Goal: Information Seeking & Learning: Learn about a topic

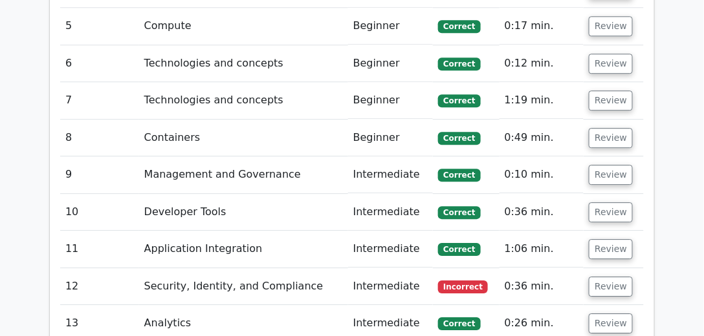
scroll to position [2144, 0]
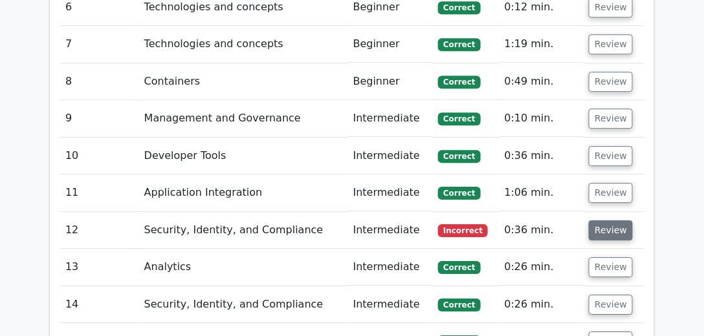
click at [604, 221] on button "Review" at bounding box center [611, 231] width 44 height 20
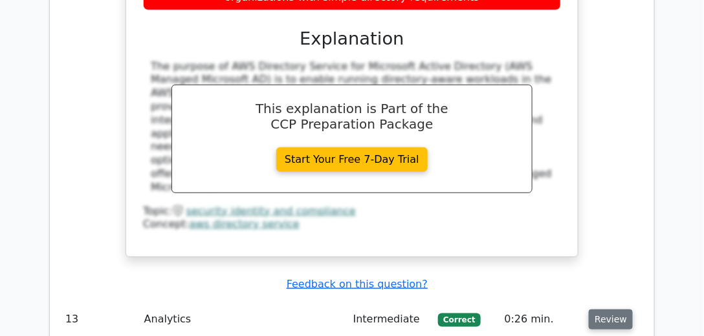
scroll to position [2698, 0]
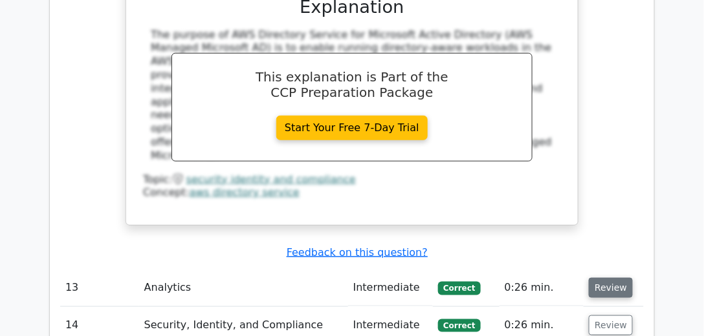
click at [591, 278] on button "Review" at bounding box center [611, 288] width 44 height 20
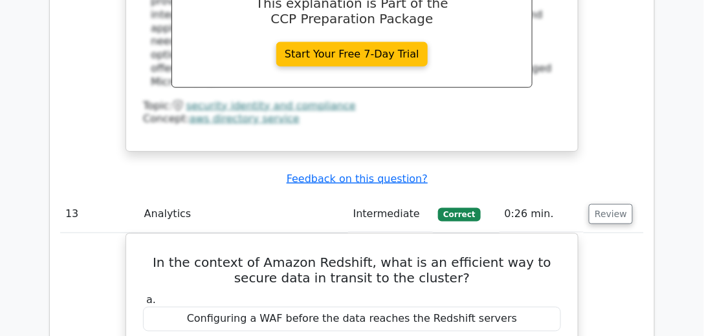
scroll to position [2772, 0]
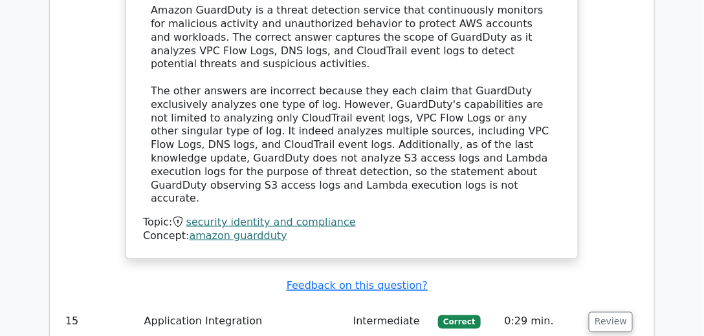
scroll to position [3992, 0]
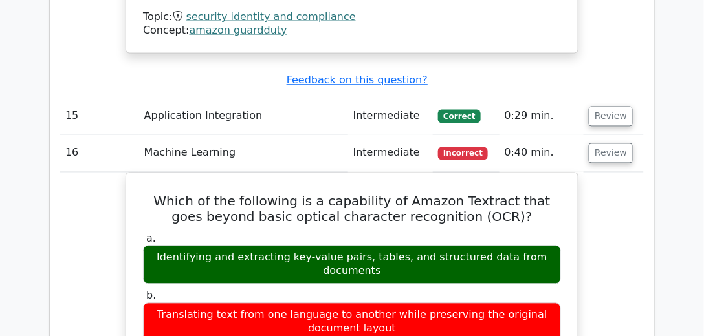
scroll to position [4177, 0]
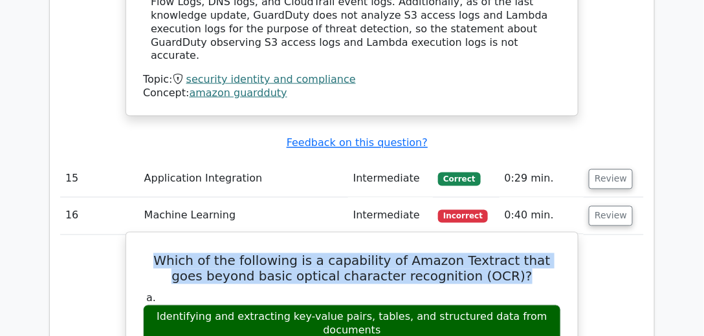
drag, startPoint x: 510, startPoint y: 63, endPoint x: 135, endPoint y: 41, distance: 375.8
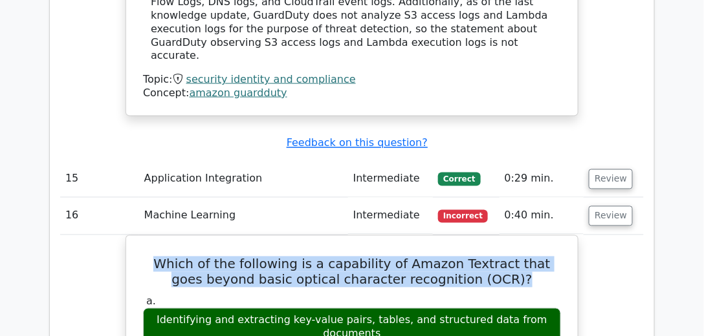
copy h5 "Which of the following is a capability of Amazon Textract that goes beyond basi…"
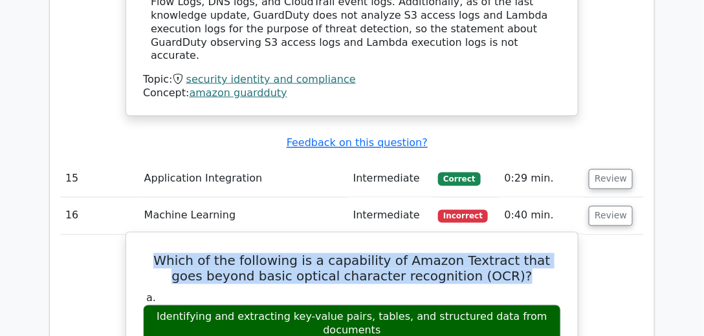
click at [534, 254] on h5 "Which of the following is a capability of Amazon Textract that goes beyond basi…" at bounding box center [352, 269] width 420 height 31
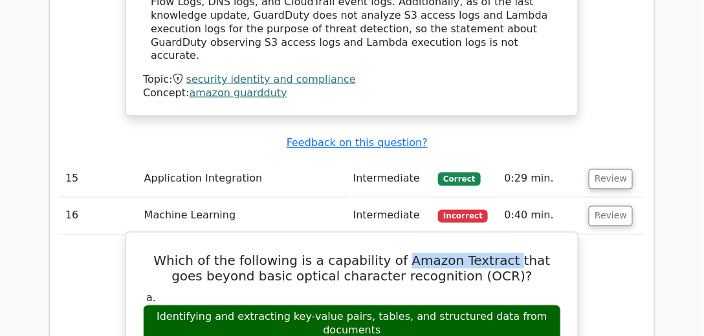
drag, startPoint x: 394, startPoint y: 50, endPoint x: 489, endPoint y: 57, distance: 95.4
click at [491, 254] on h5 "Which of the following is a capability of Amazon Textract that goes beyond basi…" at bounding box center [352, 269] width 420 height 31
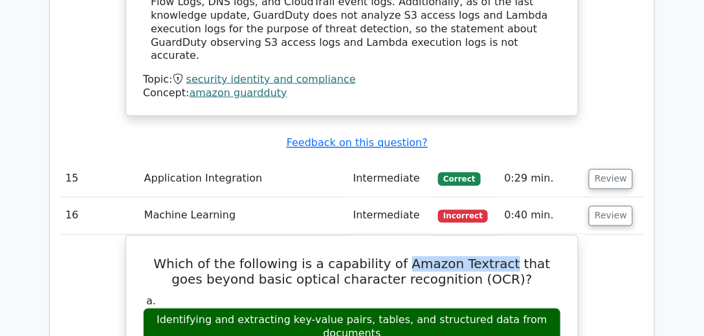
copy h5 "Amazon Textract"
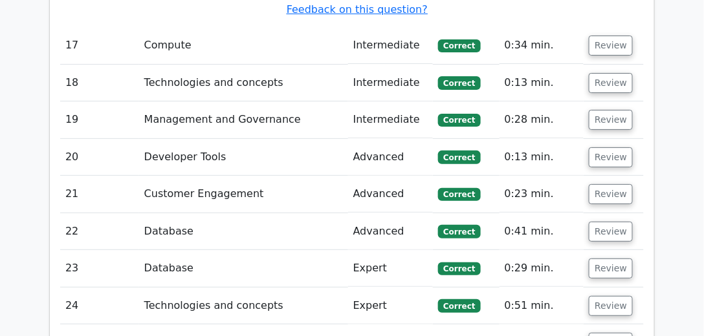
scroll to position [4990, 0]
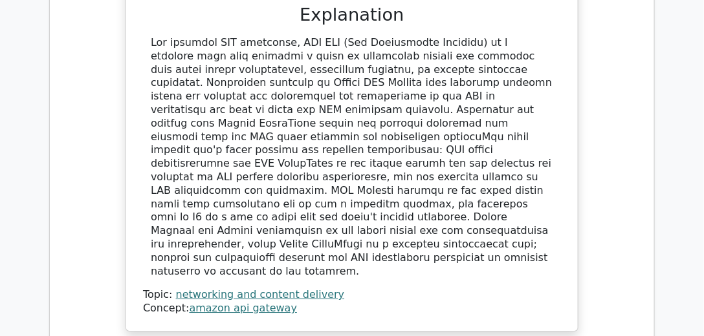
scroll to position [5877, 0]
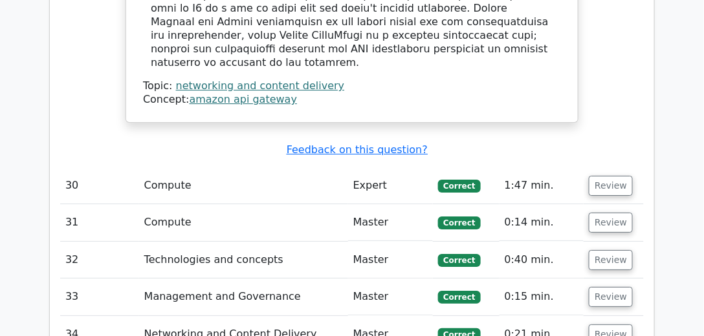
scroll to position [6025, 0]
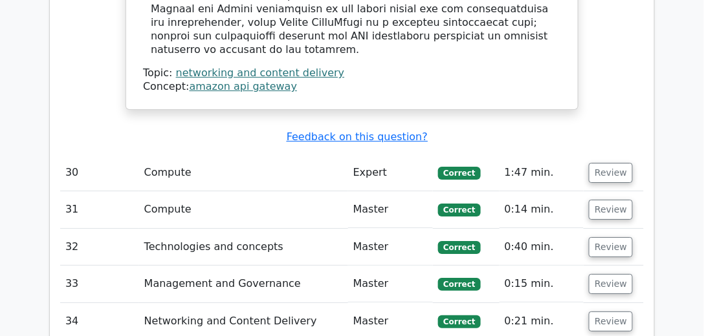
drag, startPoint x: 254, startPoint y: 124, endPoint x: 343, endPoint y: 134, distance: 89.2
copy h5 "Amazon Kinesis"
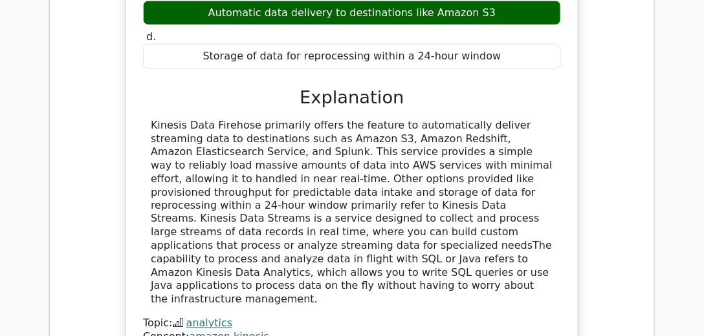
scroll to position [6616, 0]
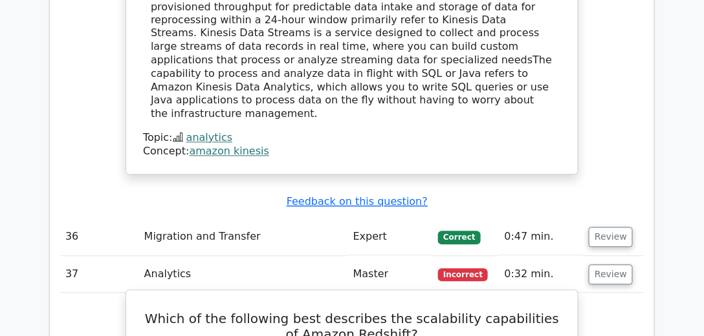
scroll to position [6728, 0]
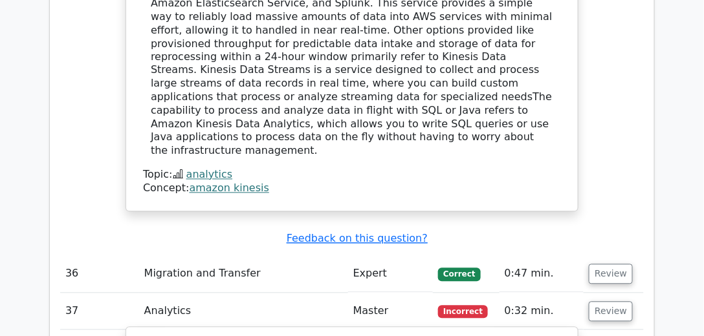
drag, startPoint x: 290, startPoint y: 67, endPoint x: 399, endPoint y: 61, distance: 108.8
copy h5 "Amazon Redshift"
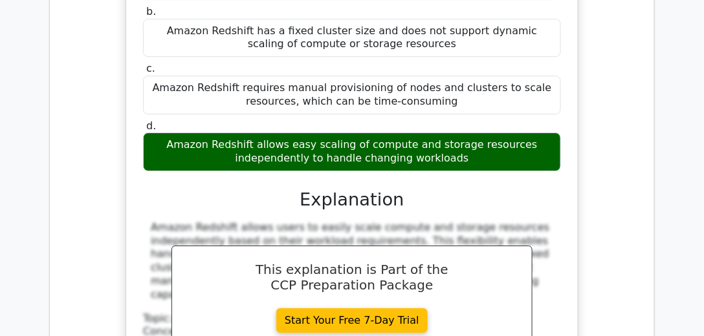
scroll to position [7282, 0]
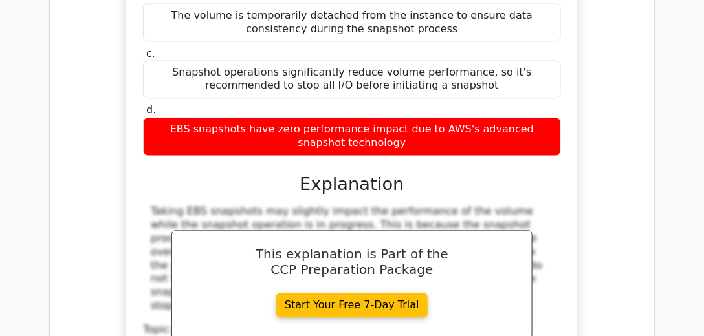
scroll to position [7947, 0]
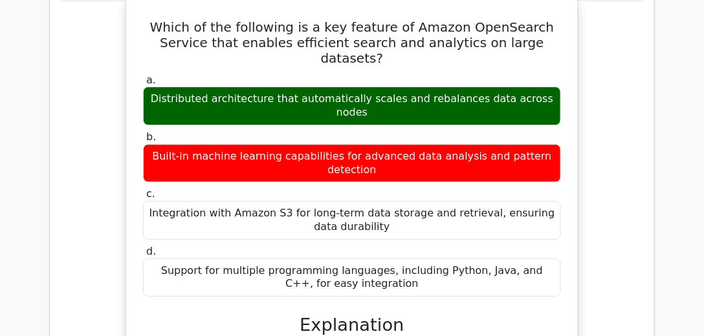
scroll to position [8613, 0]
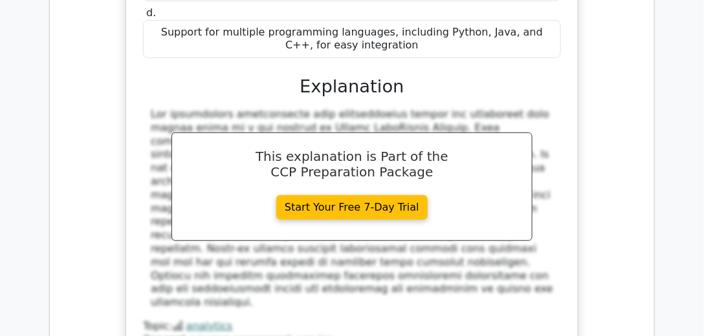
scroll to position [8760, 0]
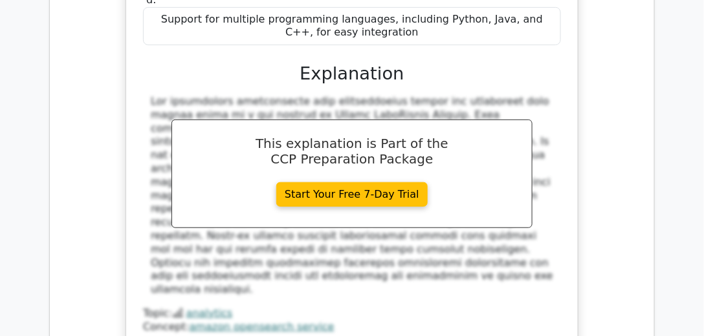
drag, startPoint x: 475, startPoint y: 89, endPoint x: 138, endPoint y: 69, distance: 337.7
copy h5 "Which AWS Billing Conductor feature allows you to customize billing logic for s…"
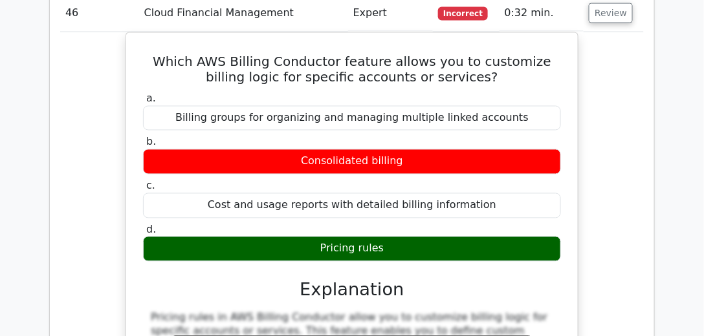
scroll to position [9167, 0]
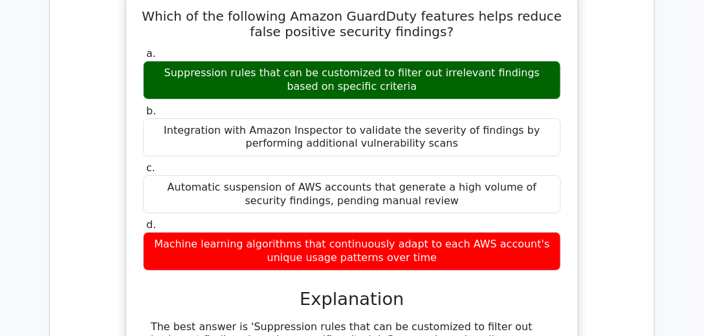
scroll to position [9795, 0]
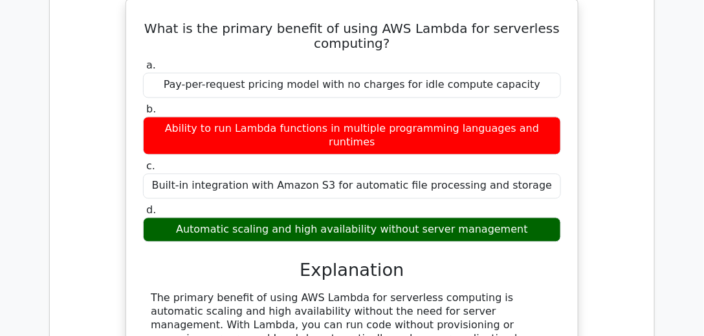
scroll to position [10498, 0]
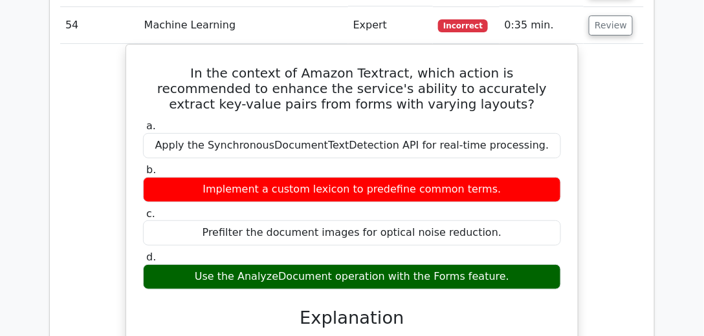
scroll to position [11200, 0]
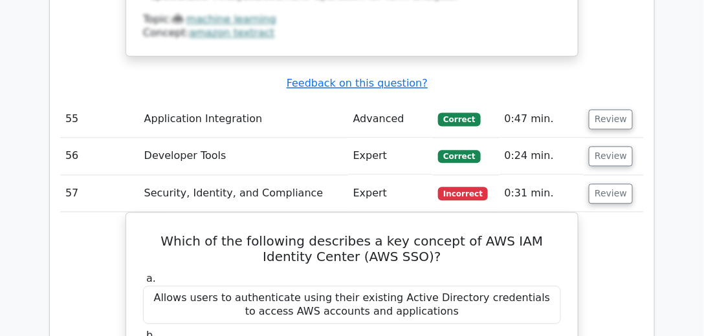
scroll to position [11865, 0]
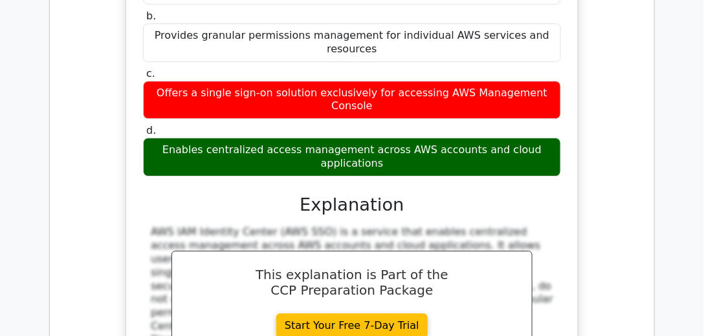
scroll to position [12050, 0]
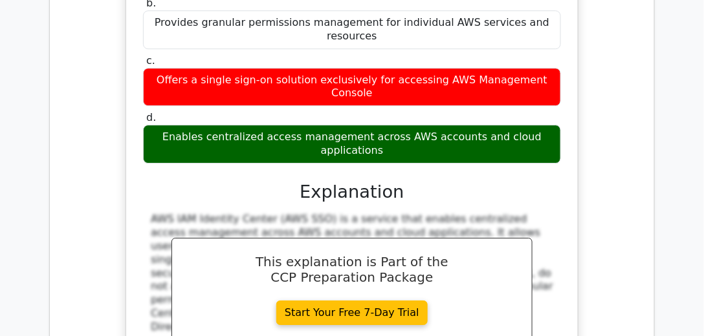
drag, startPoint x: 399, startPoint y: 267, endPoint x: 436, endPoint y: 271, distance: 37.1
copy div "mutually"
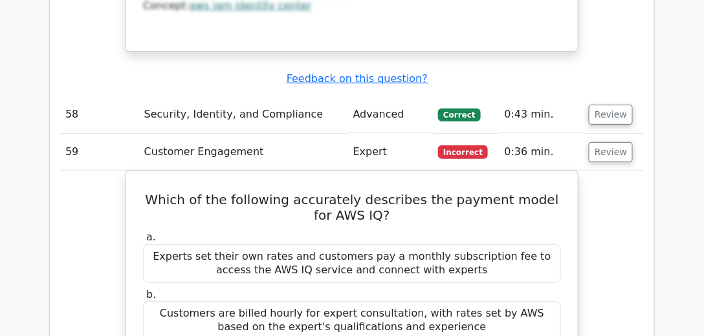
scroll to position [12420, 0]
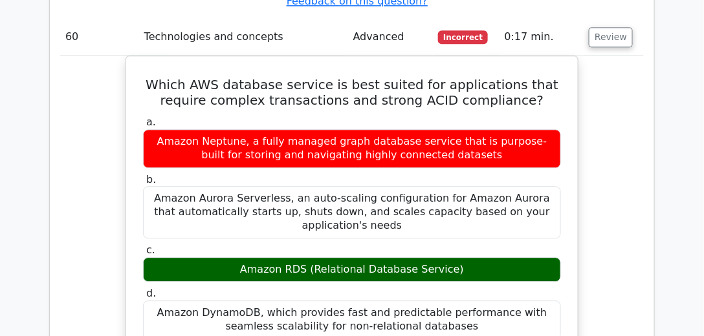
scroll to position [13085, 0]
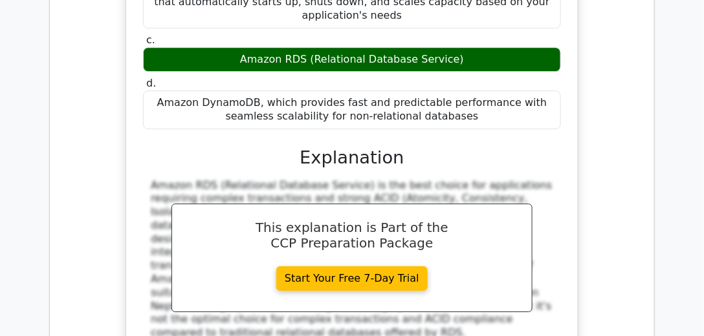
scroll to position [13270, 0]
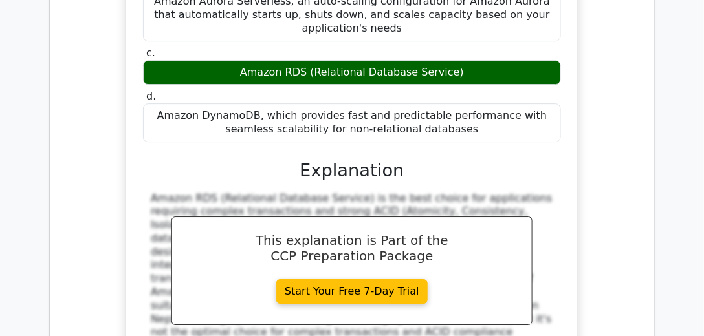
drag, startPoint x: 433, startPoint y: 153, endPoint x: 138, endPoint y: 138, distance: 294.7
copy div "The report contains detailed line items for each unique combination of AWS prod…"
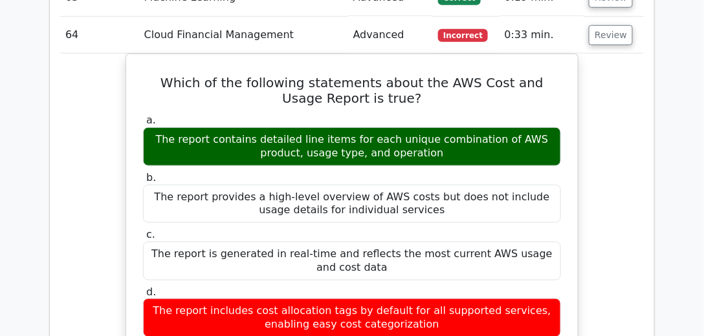
scroll to position [13825, 0]
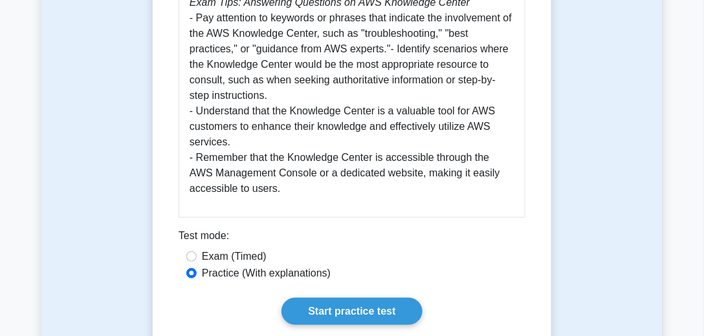
scroll to position [1441, 0]
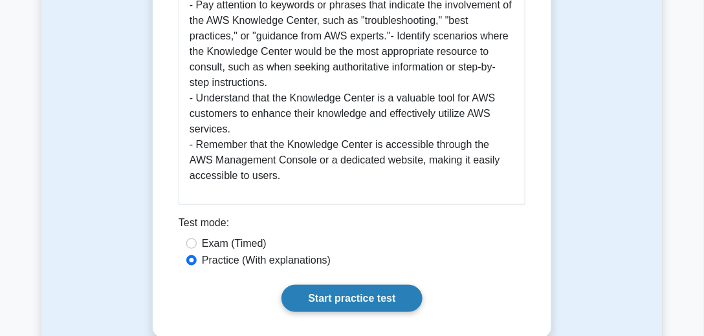
click at [386, 285] on link "Start practice test" at bounding box center [351, 298] width 140 height 27
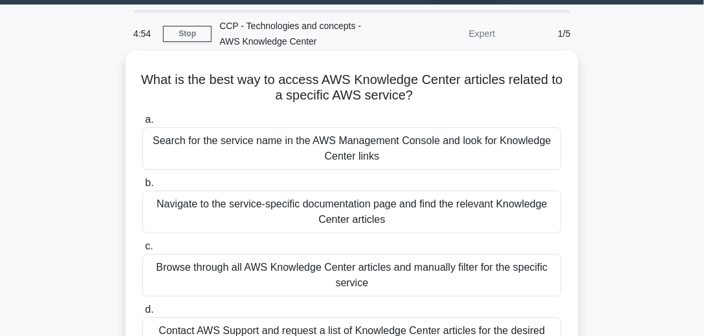
scroll to position [74, 0]
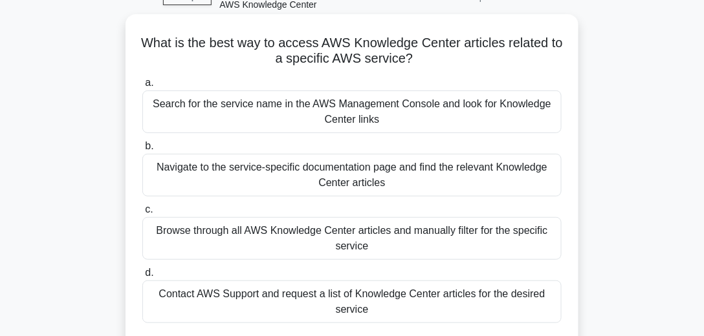
click at [319, 307] on div "Contact AWS Support and request a list of Knowledge Center articles for the des…" at bounding box center [351, 302] width 419 height 43
click at [142, 278] on input "d. Contact AWS Support and request a list of Knowledge Center articles for the …" at bounding box center [142, 273] width 0 height 8
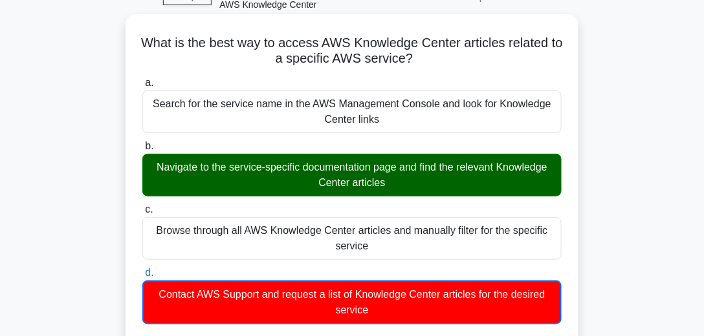
click at [320, 179] on div "Navigate to the service-specific documentation page and find the relevant Knowl…" at bounding box center [351, 175] width 419 height 43
click at [142, 151] on input "b. Navigate to the service-specific documentation page and find the relevant Kn…" at bounding box center [142, 146] width 0 height 8
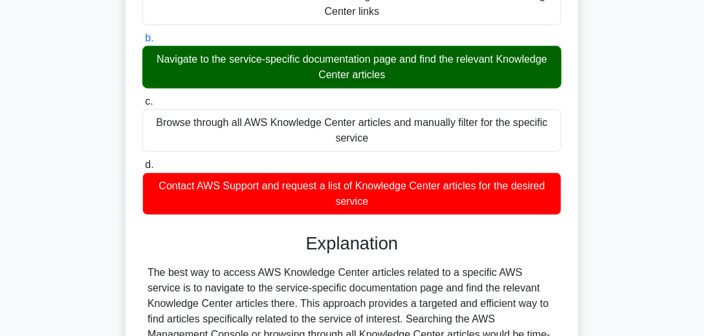
scroll to position [221, 0]
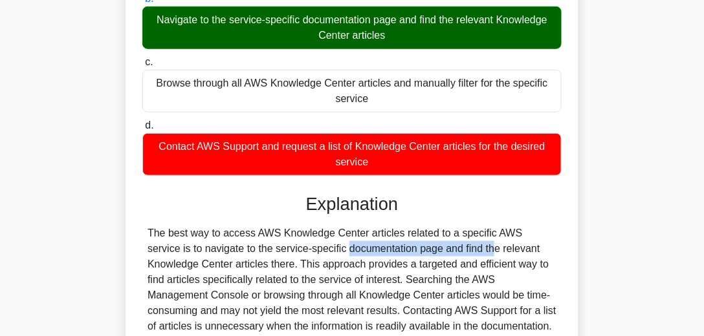
drag, startPoint x: 231, startPoint y: 252, endPoint x: 370, endPoint y: 250, distance: 139.1
click at [370, 250] on div "The best way to access AWS Knowledge Center articles related to a specific AWS …" at bounding box center [351, 280] width 409 height 109
copy div "service-specific documentation"
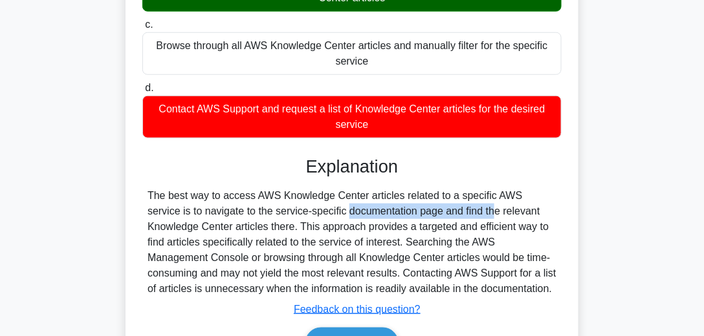
scroll to position [296, 0]
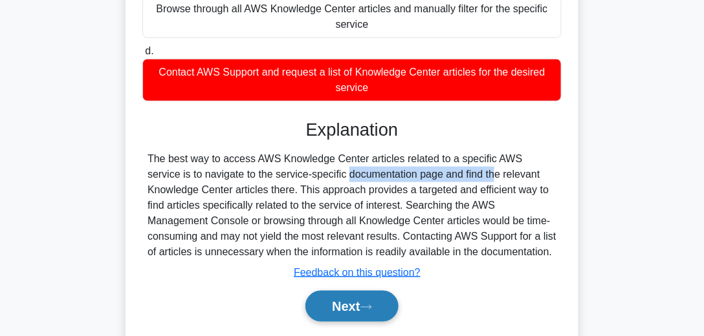
click at [387, 303] on button "Next" at bounding box center [351, 306] width 93 height 31
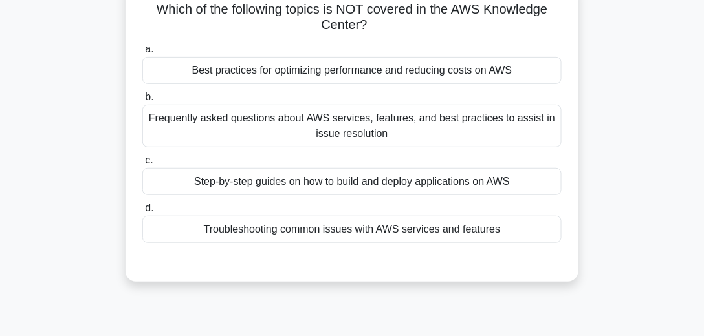
scroll to position [74, 0]
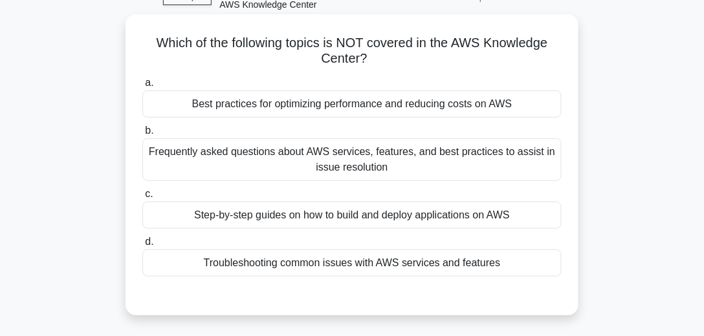
click at [349, 163] on div "Frequently asked questions about AWS services, features, and best practices to …" at bounding box center [351, 159] width 419 height 43
click at [142, 135] on input "b. Frequently asked questions about AWS services, features, and best practices …" at bounding box center [142, 131] width 0 height 8
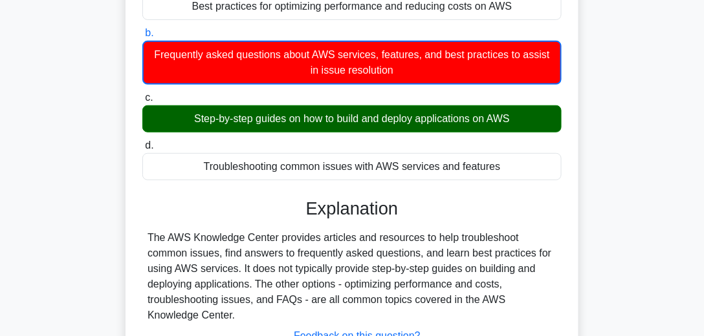
scroll to position [184, 0]
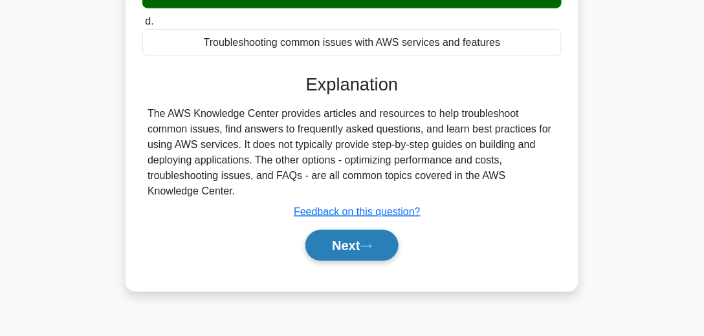
click at [358, 245] on button "Next" at bounding box center [351, 245] width 93 height 31
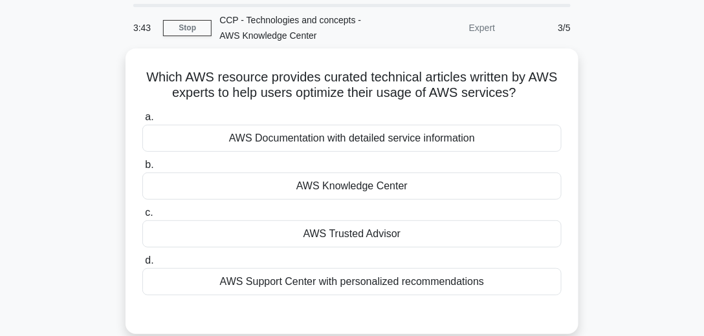
scroll to position [37, 0]
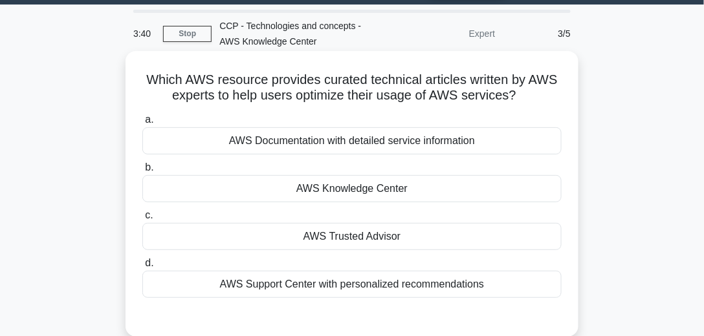
click at [347, 85] on h5 "Which AWS resource provides curated technical articles written by AWS experts t…" at bounding box center [352, 88] width 422 height 32
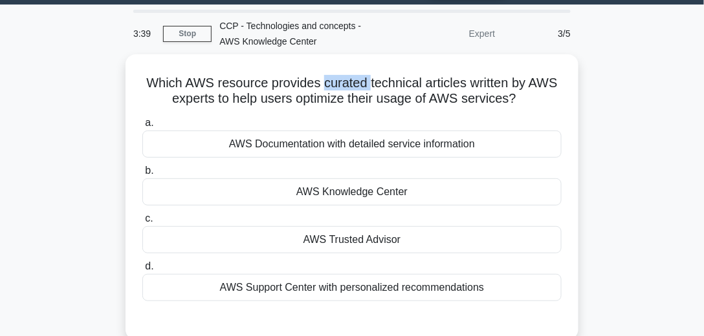
copy h5 "curated"
click at [614, 123] on div "Which AWS resource provides curated technical articles written by AWS experts t…" at bounding box center [351, 204] width 621 height 301
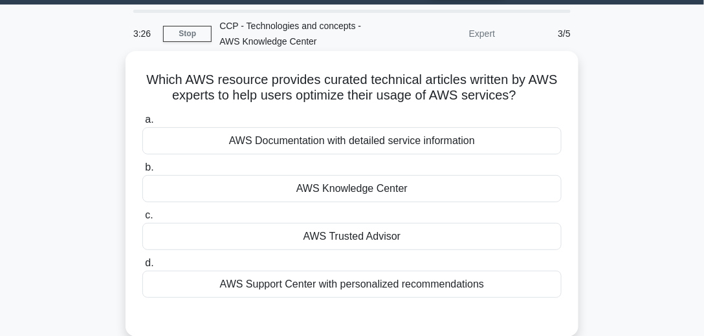
click at [356, 186] on div "AWS Knowledge Center" at bounding box center [351, 188] width 419 height 27
click at [142, 172] on input "b. AWS Knowledge Center" at bounding box center [142, 168] width 0 height 8
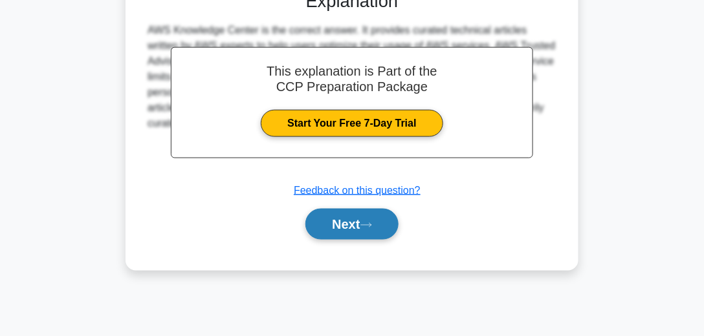
click at [360, 229] on button "Next" at bounding box center [351, 224] width 93 height 31
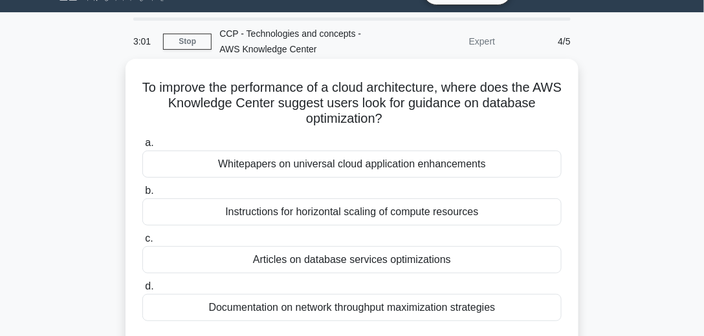
scroll to position [66, 0]
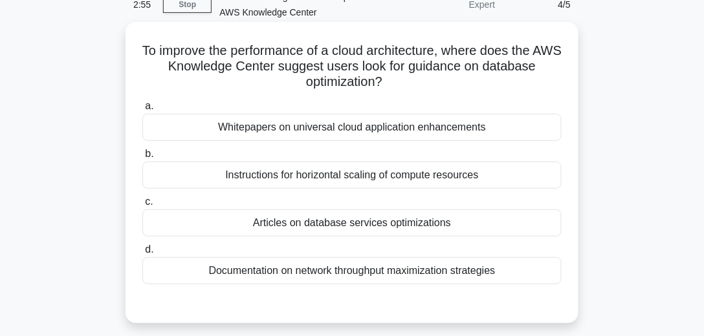
drag, startPoint x: 459, startPoint y: 54, endPoint x: 477, endPoint y: 81, distance: 32.1
click at [477, 81] on h5 "To improve the performance of a cloud architecture, where does the AWS Knowledg…" at bounding box center [352, 67] width 422 height 48
copy h5 "where does the AWS Knowledge Center suggest users look for guidance on database…"
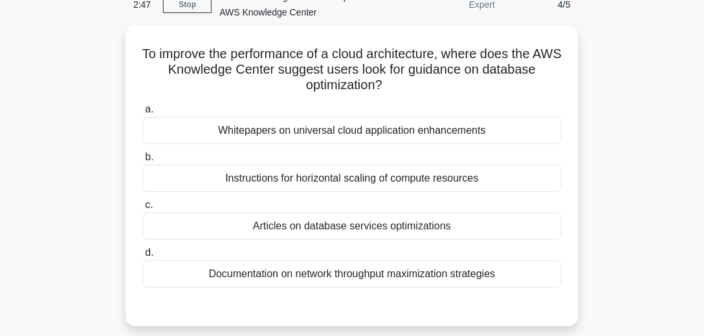
click at [642, 120] on div "To improve the performance of a cloud architecture, where does the AWS Knowledg…" at bounding box center [351, 183] width 621 height 317
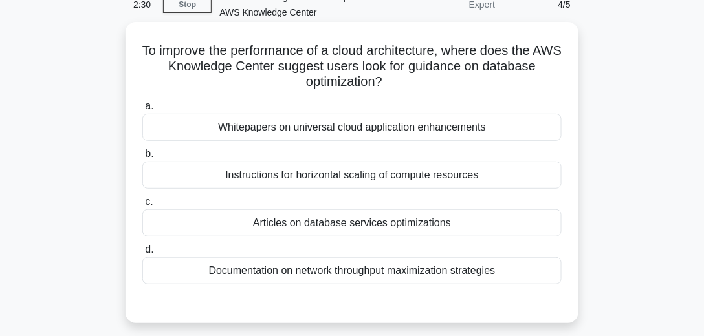
click at [348, 277] on div "Documentation on network throughput maximization strategies" at bounding box center [351, 270] width 419 height 27
click at [142, 254] on input "d. Documentation on network throughput maximization strategies" at bounding box center [142, 250] width 0 height 8
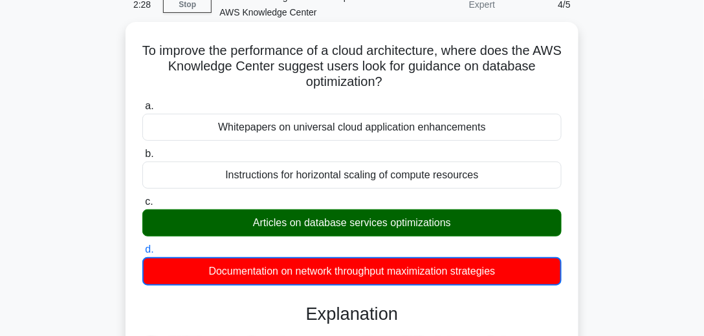
click at [465, 223] on div "Articles on database services optimizations" at bounding box center [351, 223] width 419 height 27
click at [142, 206] on input "c. Articles on database services optimizations" at bounding box center [142, 202] width 0 height 8
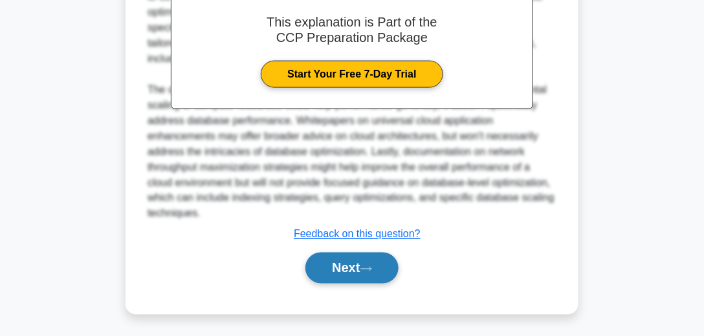
click at [389, 263] on button "Next" at bounding box center [351, 268] width 93 height 31
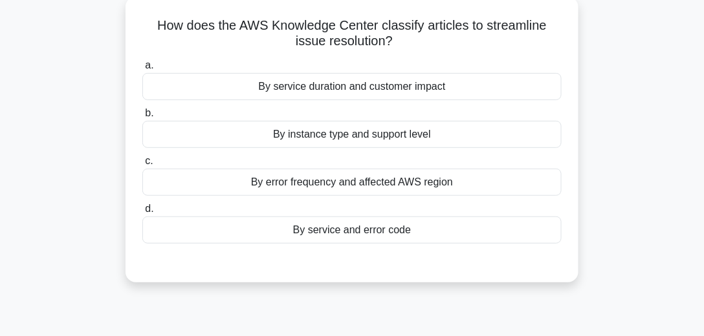
scroll to position [58, 0]
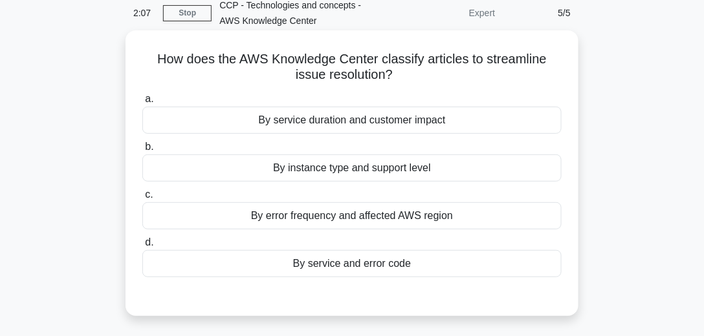
click at [374, 171] on div "By instance type and support level" at bounding box center [351, 168] width 419 height 27
click at [142, 151] on input "b. By instance type and support level" at bounding box center [142, 147] width 0 height 8
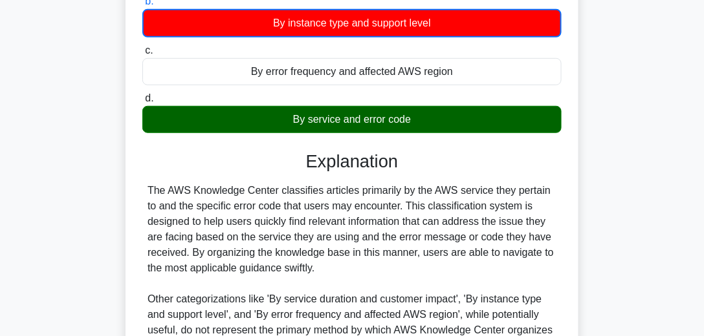
scroll to position [205, 0]
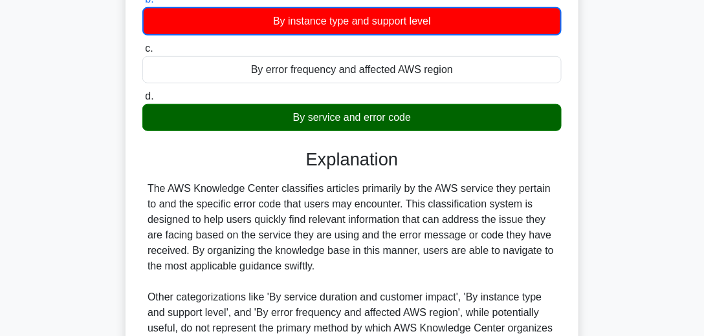
click at [532, 191] on div "The AWS Knowledge Center classifies articles primarily by the AWS service they …" at bounding box center [351, 282] width 409 height 202
copy div "pertain"
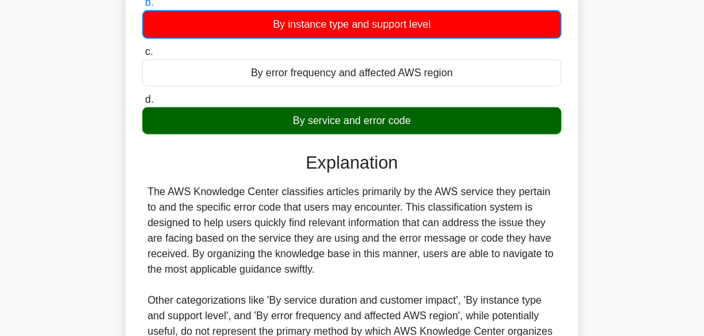
click at [629, 184] on div "How does the AWS Knowledge Center classify articles to streamline issue resolut…" at bounding box center [351, 190] width 621 height 609
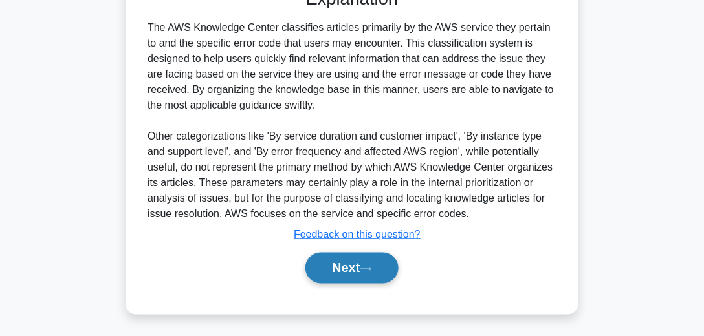
click at [372, 267] on icon at bounding box center [366, 269] width 12 height 7
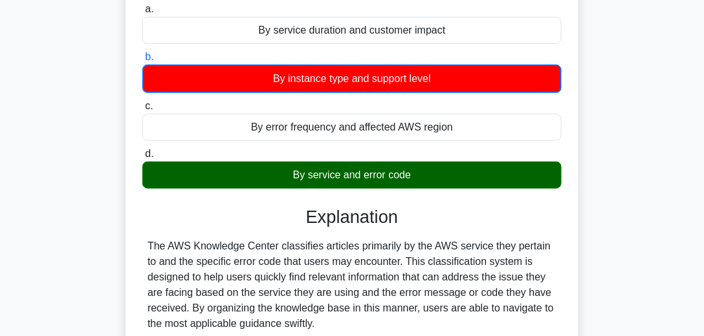
scroll to position [0, 0]
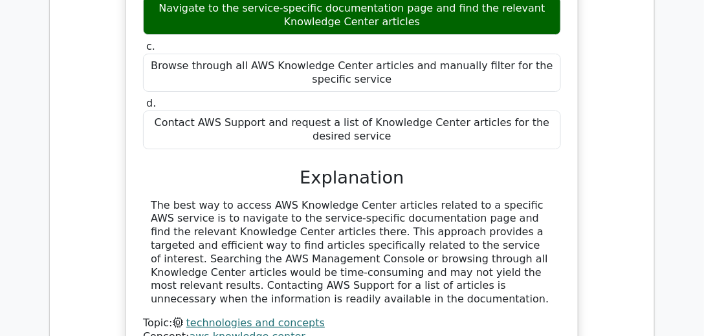
scroll to position [1035, 0]
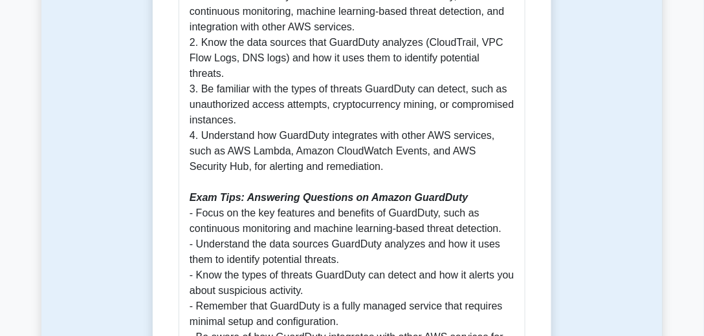
scroll to position [1441, 0]
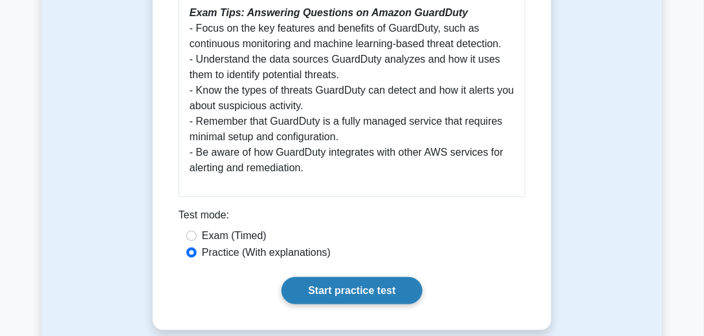
click at [374, 278] on link "Start practice test" at bounding box center [351, 291] width 140 height 27
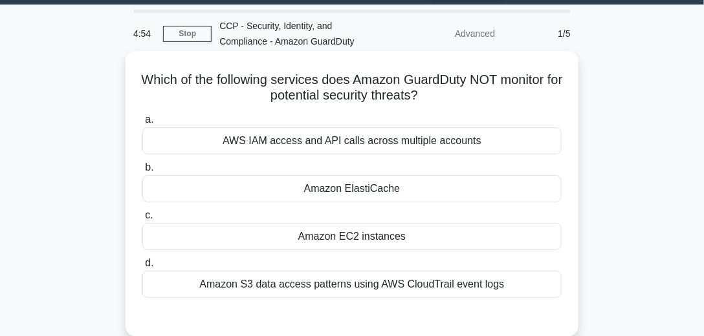
scroll to position [74, 0]
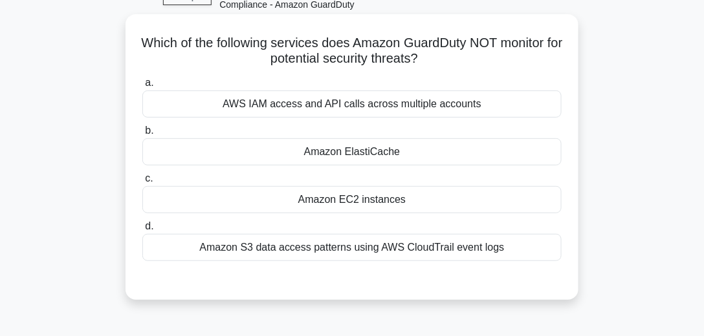
click at [395, 158] on div "Amazon ElastiCache" at bounding box center [351, 151] width 419 height 27
click at [142, 135] on input "b. Amazon ElastiCache" at bounding box center [142, 131] width 0 height 8
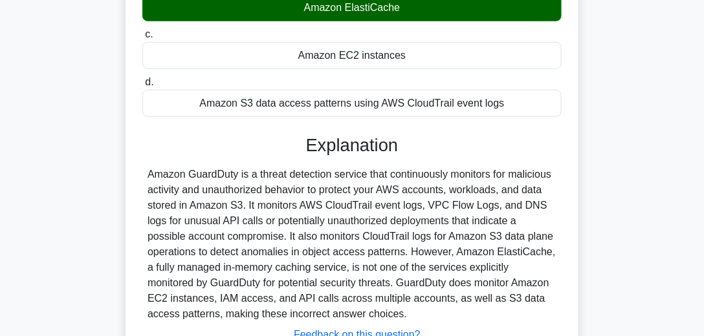
scroll to position [296, 0]
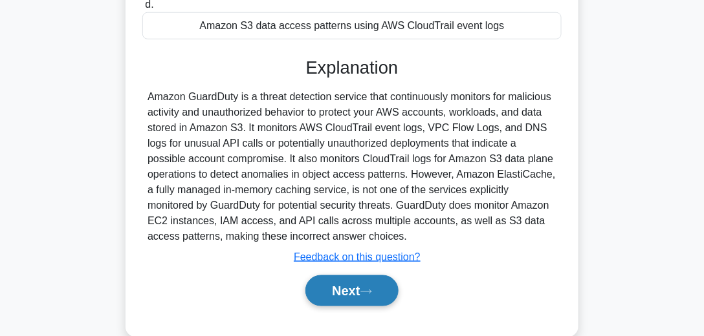
click at [345, 285] on button "Next" at bounding box center [351, 291] width 93 height 31
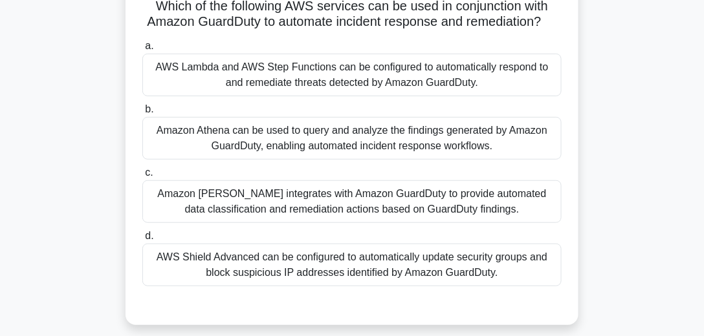
scroll to position [74, 0]
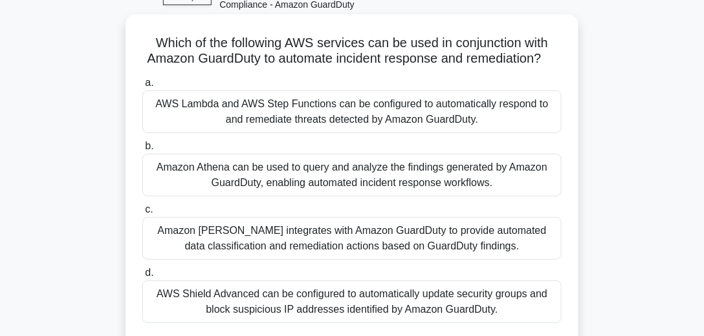
click at [349, 132] on div "AWS Lambda and AWS Step Functions can be configured to automatically respond to…" at bounding box center [351, 112] width 419 height 43
click at [142, 87] on input "a. AWS Lambda and AWS Step Functions can be configured to automatically respond…" at bounding box center [142, 83] width 0 height 8
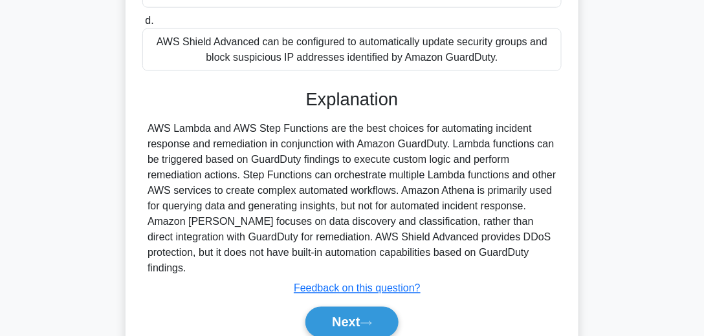
scroll to position [380, 0]
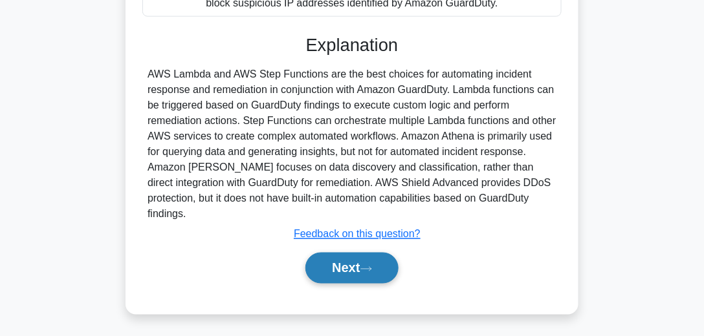
click at [365, 261] on button "Next" at bounding box center [351, 268] width 93 height 31
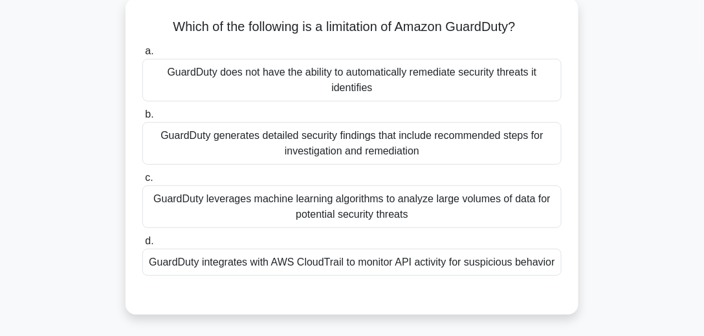
scroll to position [85, 0]
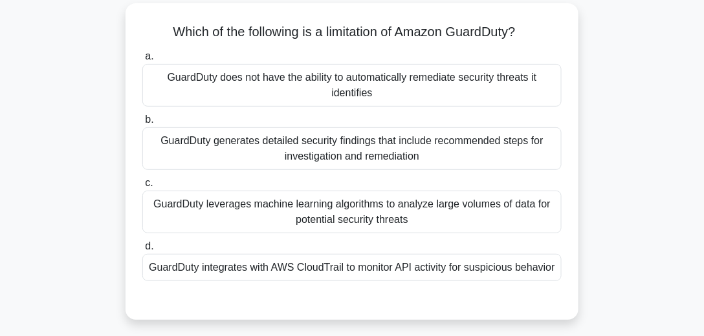
click at [382, 91] on div "GuardDuty does not have the ability to automatically remediate security threats…" at bounding box center [351, 85] width 419 height 43
click at [142, 61] on input "a. GuardDuty does not have the ability to automatically remediate security thre…" at bounding box center [142, 56] width 0 height 8
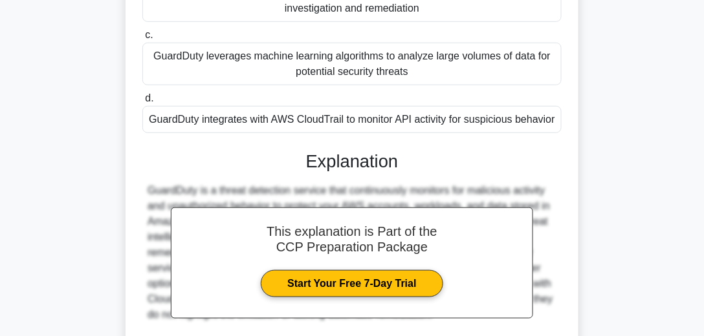
scroll to position [343, 0]
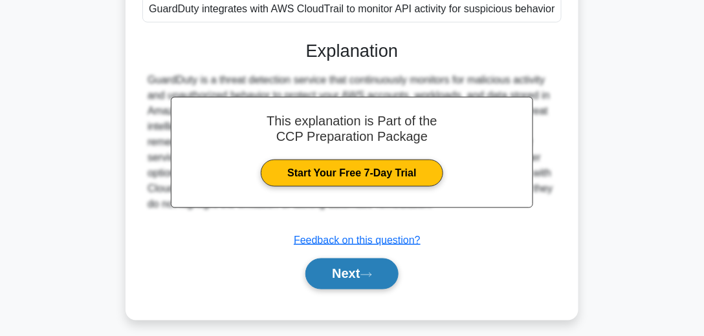
click at [364, 283] on button "Next" at bounding box center [351, 274] width 93 height 31
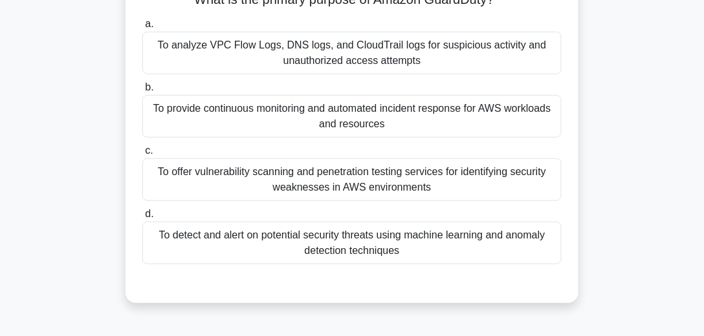
scroll to position [85, 0]
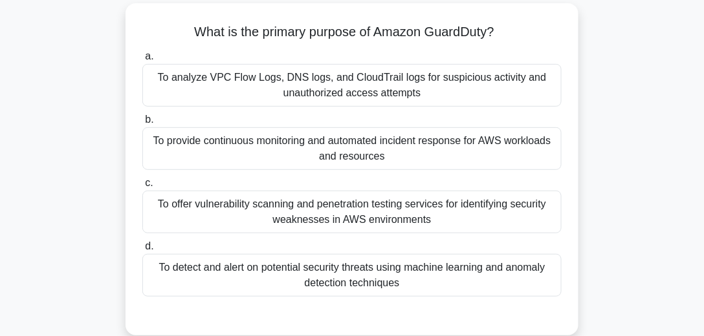
click at [370, 85] on div "To analyze VPC Flow Logs, DNS logs, and CloudTrail logs for suspicious activity…" at bounding box center [351, 85] width 419 height 43
click at [142, 61] on input "a. To analyze VPC Flow Logs, DNS logs, and CloudTrail logs for suspicious activ…" at bounding box center [142, 56] width 0 height 8
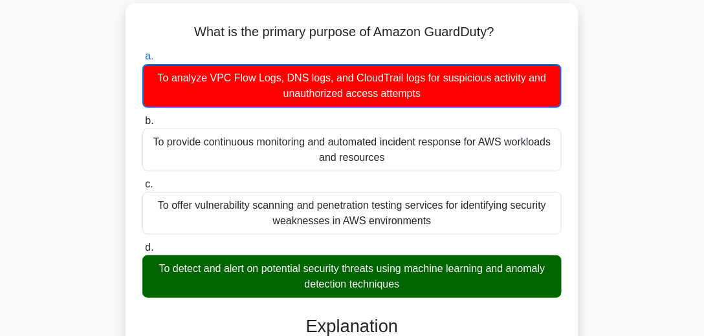
scroll to position [122, 0]
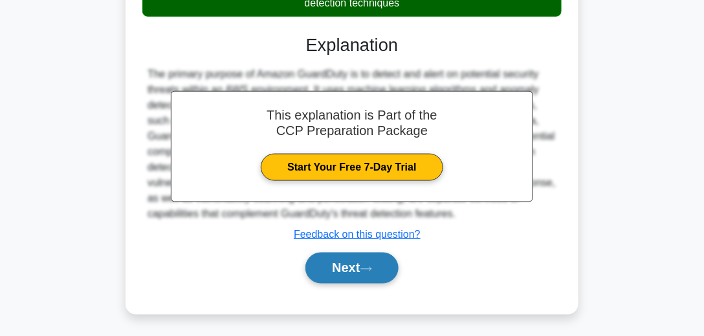
click at [369, 268] on icon at bounding box center [366, 270] width 10 height 4
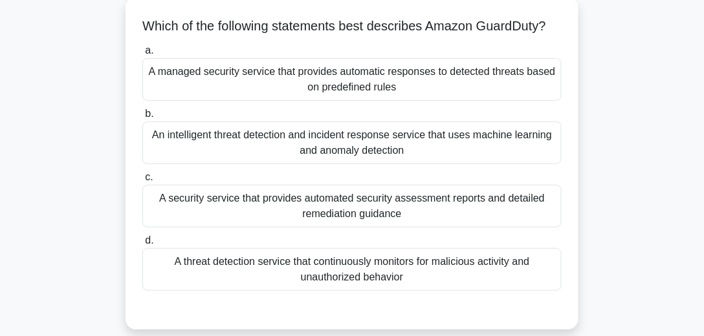
scroll to position [104, 0]
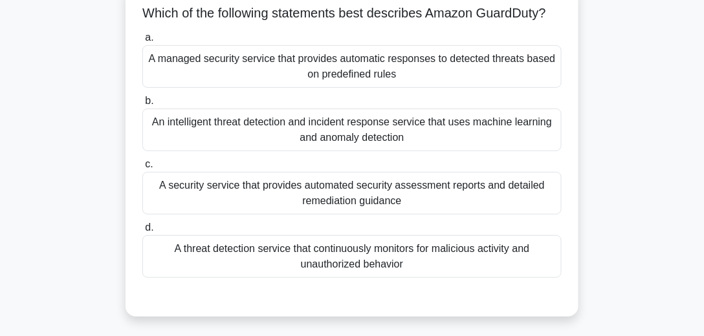
click at [402, 267] on div "A threat detection service that continuously monitors for malicious activity an…" at bounding box center [351, 256] width 419 height 43
click at [142, 232] on input "d. A threat detection service that continuously monitors for malicious activity…" at bounding box center [142, 228] width 0 height 8
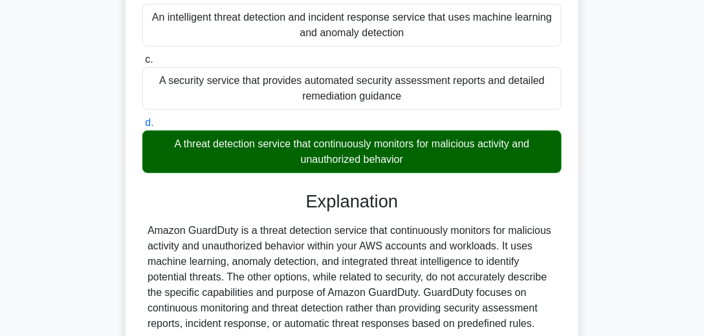
scroll to position [140, 0]
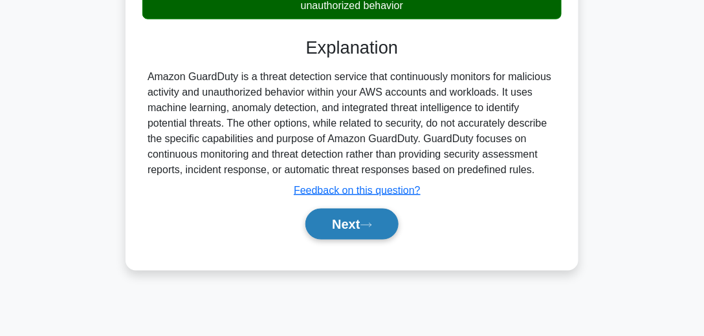
click at [371, 240] on button "Next" at bounding box center [351, 224] width 93 height 31
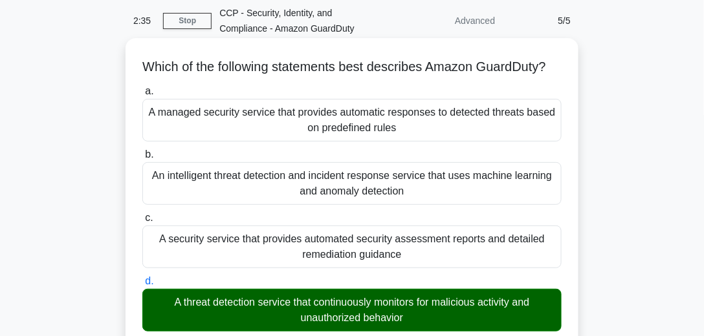
scroll to position [111, 0]
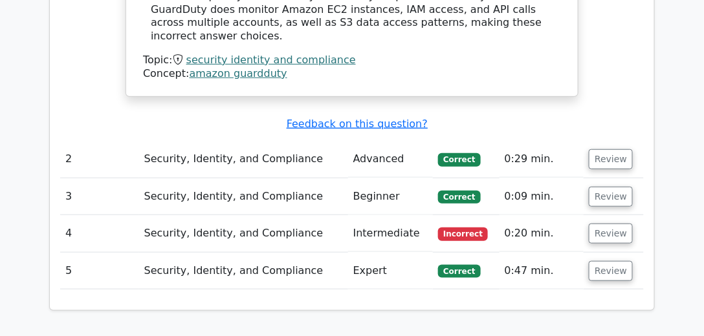
scroll to position [1478, 0]
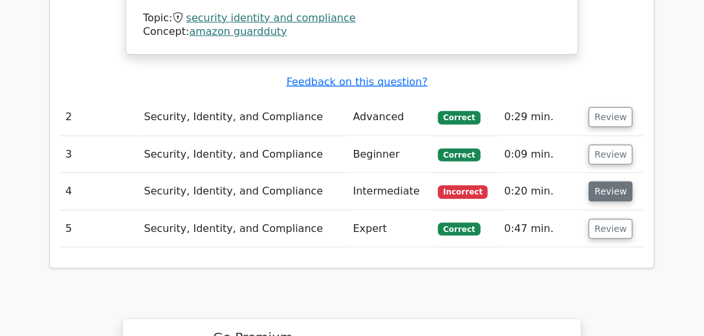
click at [591, 182] on button "Review" at bounding box center [611, 192] width 44 height 20
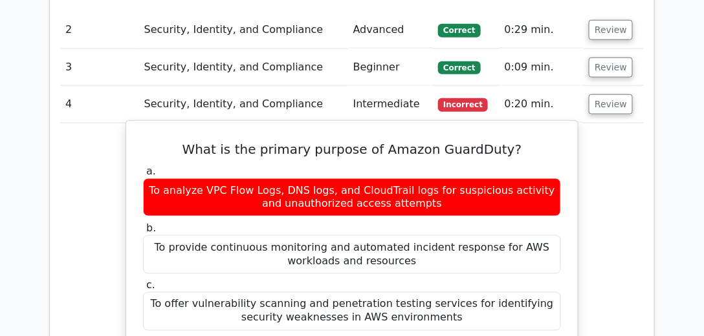
scroll to position [1553, 0]
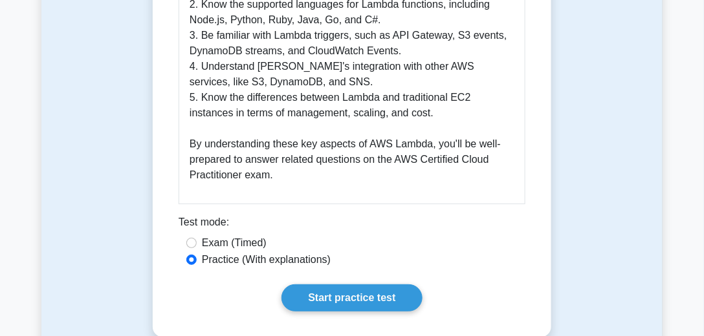
scroll to position [1256, 0]
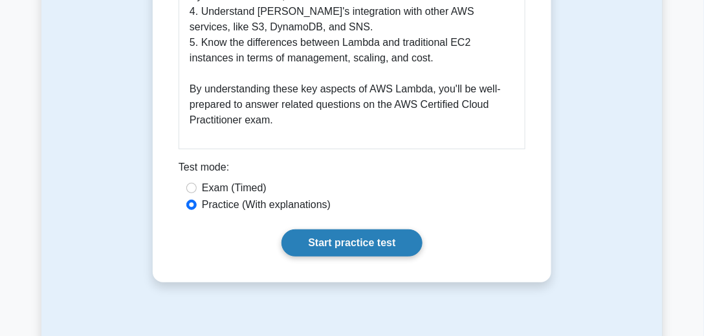
click at [374, 250] on link "Start practice test" at bounding box center [351, 243] width 140 height 27
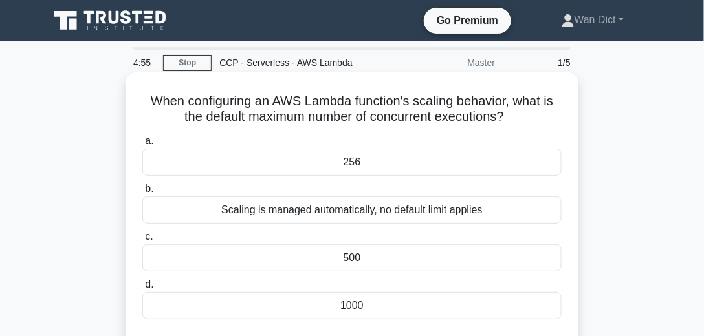
click at [382, 310] on div "1000" at bounding box center [351, 305] width 419 height 27
click at [142, 289] on input "d. 1000" at bounding box center [142, 285] width 0 height 8
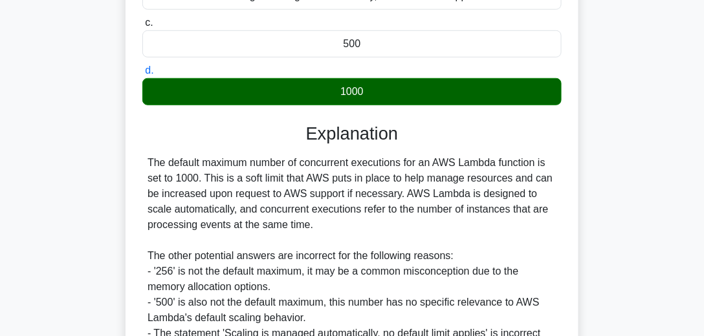
scroll to position [296, 0]
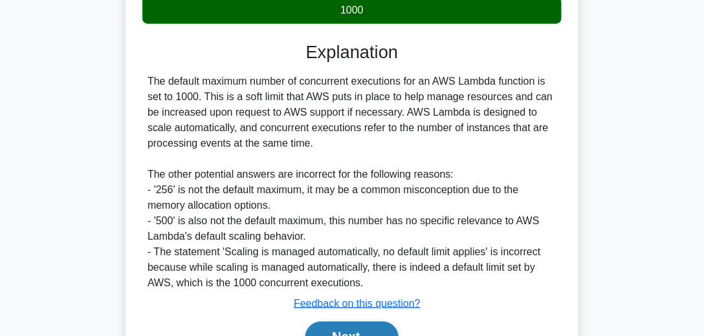
click at [384, 322] on button "Next" at bounding box center [351, 337] width 93 height 31
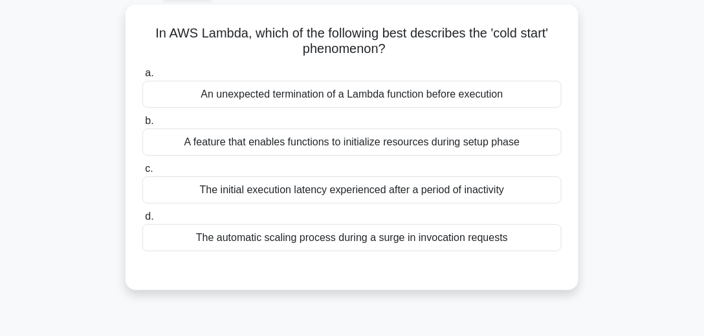
scroll to position [37, 0]
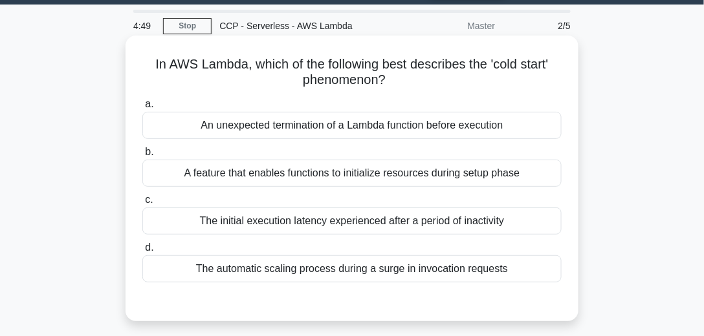
click at [337, 79] on h5 "In AWS Lambda, which of the following best describes the 'cold start' phenomeno…" at bounding box center [352, 72] width 422 height 32
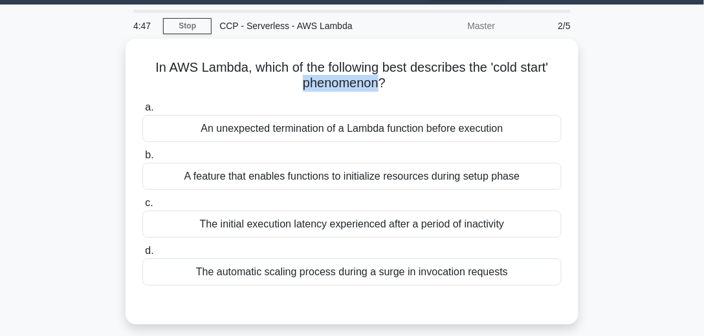
copy h5 "phenomenon"
click at [649, 91] on div "In AWS Lambda, which of the following best describes the 'cold start' phenomeno…" at bounding box center [351, 189] width 621 height 301
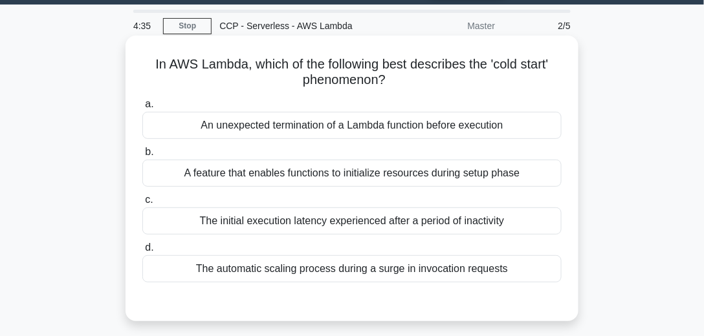
click at [374, 179] on div "A feature that enables functions to initialize resources during setup phase" at bounding box center [351, 173] width 419 height 27
click at [142, 157] on input "b. A feature that enables functions to initialize resources during setup phase" at bounding box center [142, 152] width 0 height 8
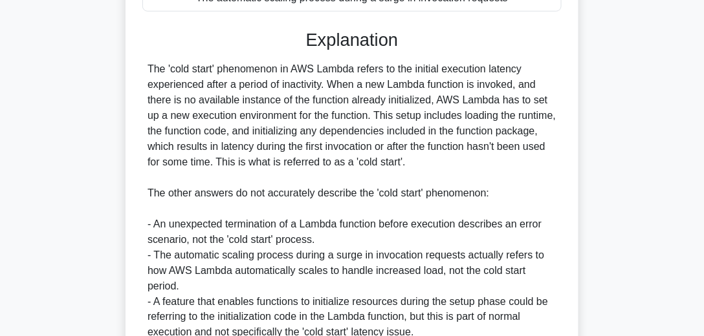
scroll to position [369, 0]
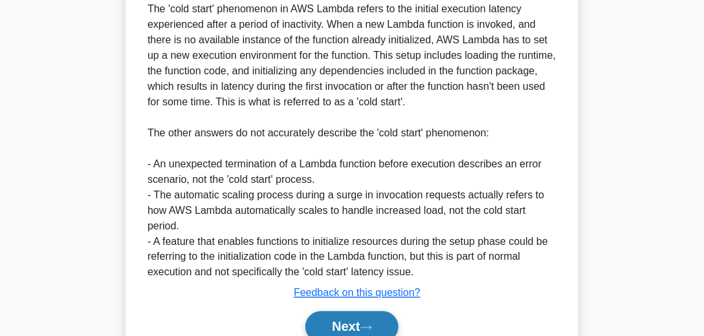
click at [363, 318] on button "Next" at bounding box center [351, 327] width 93 height 31
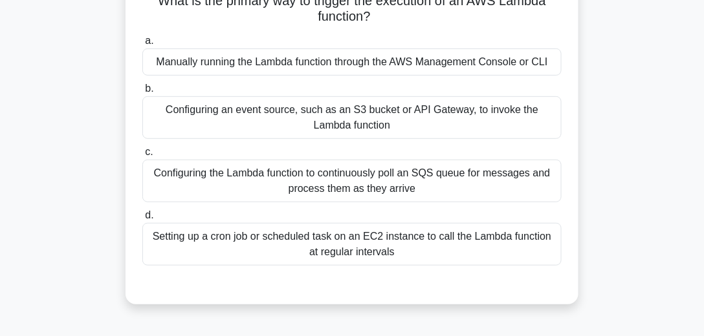
scroll to position [66, 0]
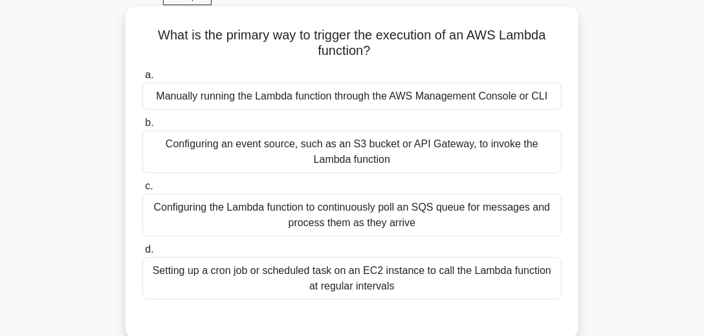
click at [384, 162] on div "Configuring an event source, such as an S3 bucket or API Gateway, to invoke the…" at bounding box center [351, 152] width 419 height 43
click at [142, 127] on input "b. Configuring an event source, such as an S3 bucket or API Gateway, to invoke …" at bounding box center [142, 123] width 0 height 8
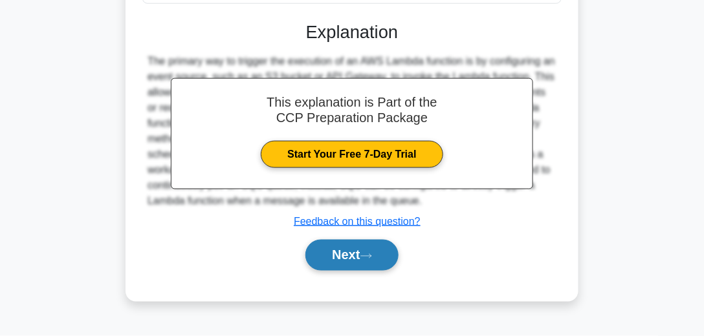
click at [382, 254] on button "Next" at bounding box center [351, 255] width 93 height 31
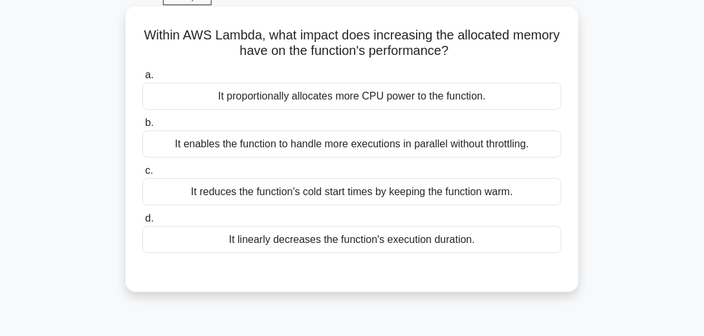
drag, startPoint x: 492, startPoint y: 61, endPoint x: 296, endPoint y: 36, distance: 197.5
click at [296, 36] on div "Within AWS Lambda, what impact does increasing the allocated memory have on the…" at bounding box center [352, 150] width 442 height 276
copy h5 "what impact does increasing the allocated memory have on the function's perform…"
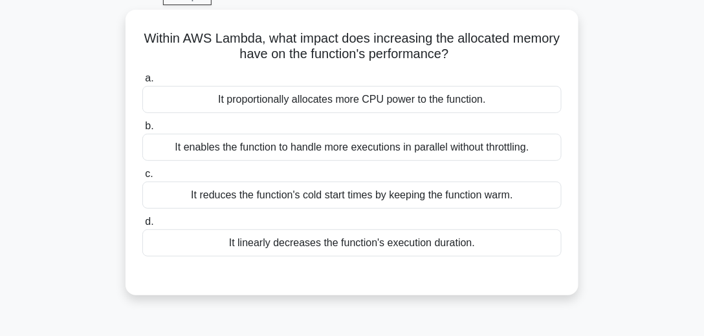
click at [634, 113] on div "Within AWS Lambda, what impact does increasing the allocated memory have on the…" at bounding box center [351, 160] width 621 height 301
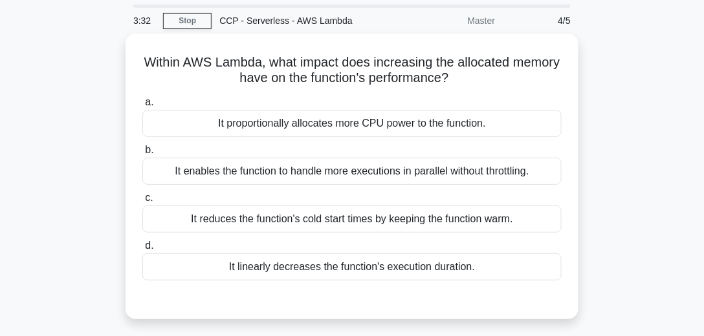
scroll to position [29, 0]
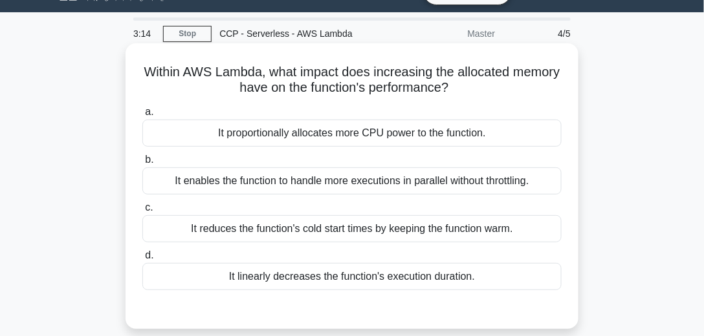
click at [353, 179] on div "It enables the function to handle more executions in parallel without throttlin…" at bounding box center [351, 181] width 419 height 27
click at [142, 164] on input "b. It enables the function to handle more executions in parallel without thrott…" at bounding box center [142, 160] width 0 height 8
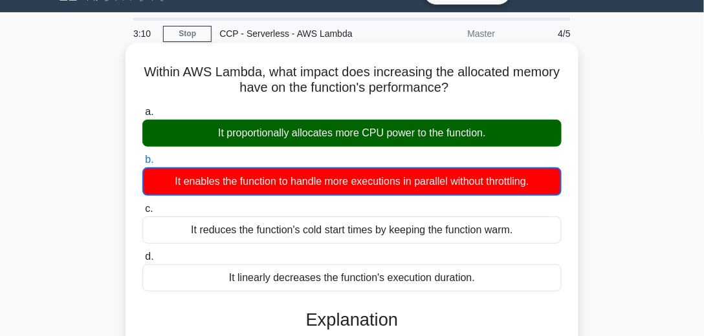
drag, startPoint x: 508, startPoint y: 135, endPoint x: 190, endPoint y: 136, distance: 318.3
click at [190, 136] on div "It proportionally allocates more CPU power to the function." at bounding box center [351, 133] width 419 height 27
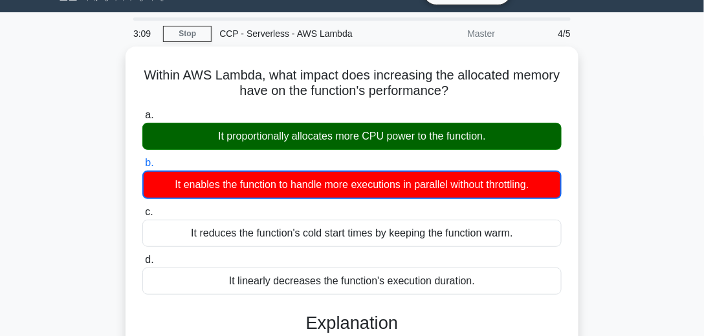
copy div "It proportionally allocates more CPU power to the function."
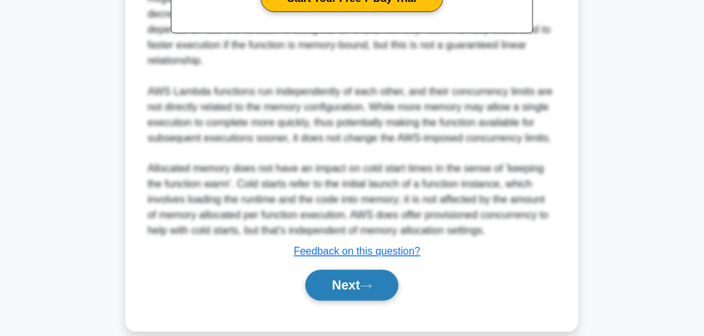
click at [380, 278] on button "Next" at bounding box center [351, 285] width 93 height 31
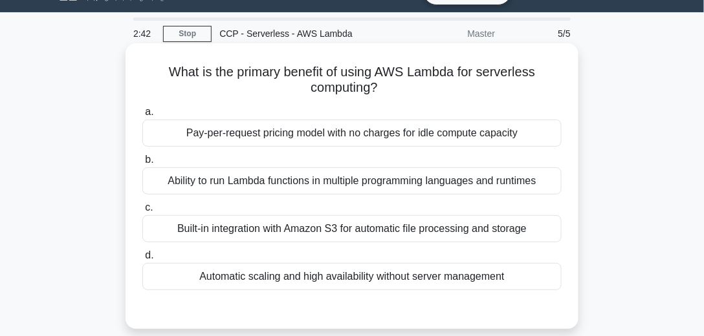
click at [309, 282] on div "Automatic scaling and high availability without server management" at bounding box center [351, 276] width 419 height 27
click at [142, 260] on input "d. Automatic scaling and high availability without server management" at bounding box center [142, 256] width 0 height 8
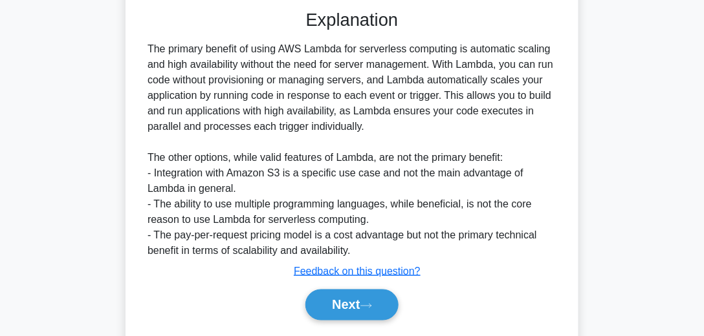
scroll to position [365, 0]
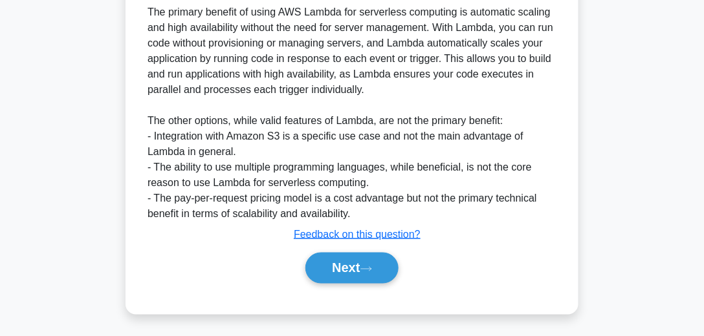
click at [362, 283] on div "Next" at bounding box center [351, 268] width 419 height 41
click at [365, 272] on button "Next" at bounding box center [351, 268] width 93 height 31
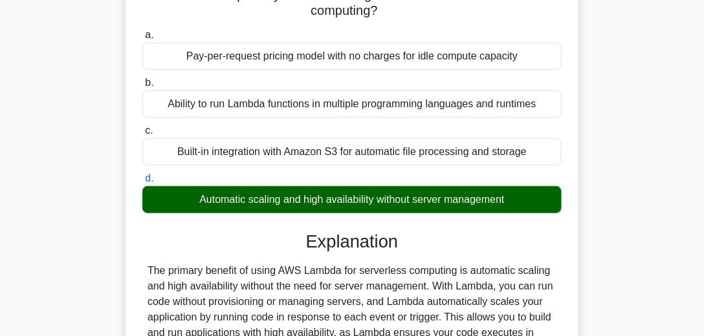
scroll to position [0, 0]
